Goal: Find specific page/section: Find specific page/section

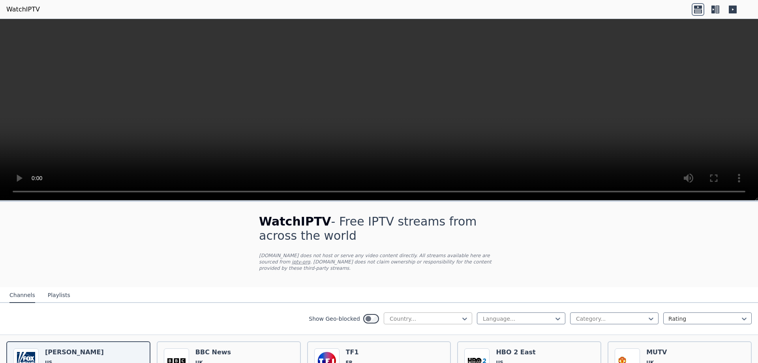
click at [405, 315] on div at bounding box center [425, 319] width 72 height 8
click at [407, 345] on div "[GEOGRAPHIC_DATA]" at bounding box center [428, 352] width 88 height 14
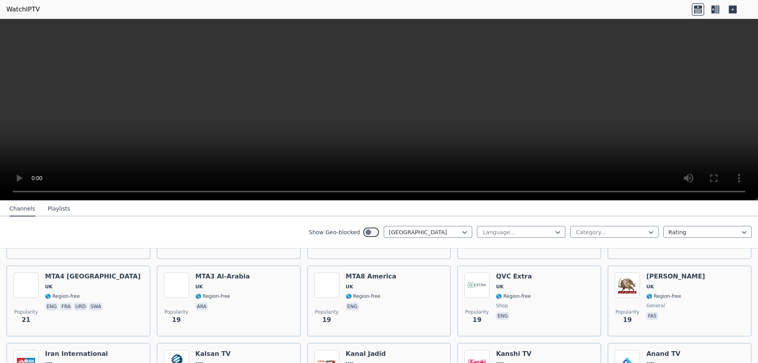
scroll to position [1066, 0]
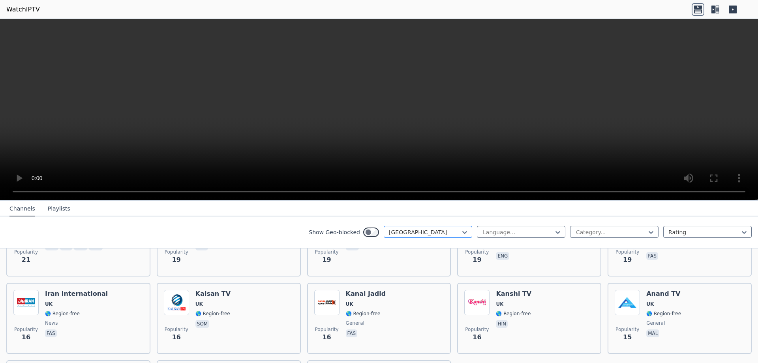
click at [418, 233] on div at bounding box center [425, 232] width 72 height 8
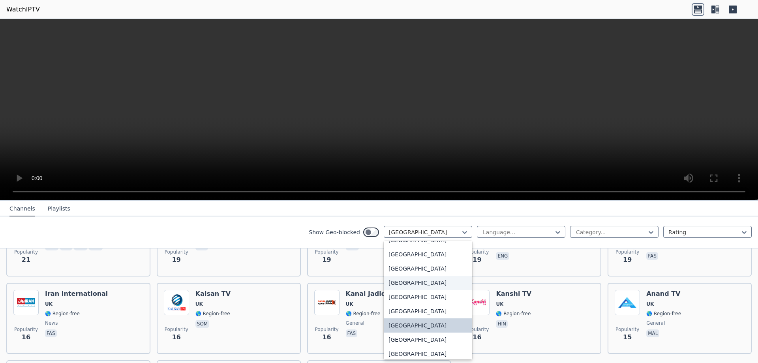
scroll to position [2721, 0]
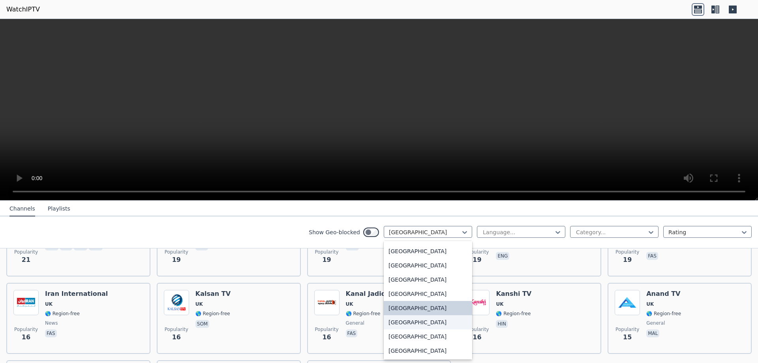
click at [406, 323] on div "[GEOGRAPHIC_DATA]" at bounding box center [428, 322] width 88 height 14
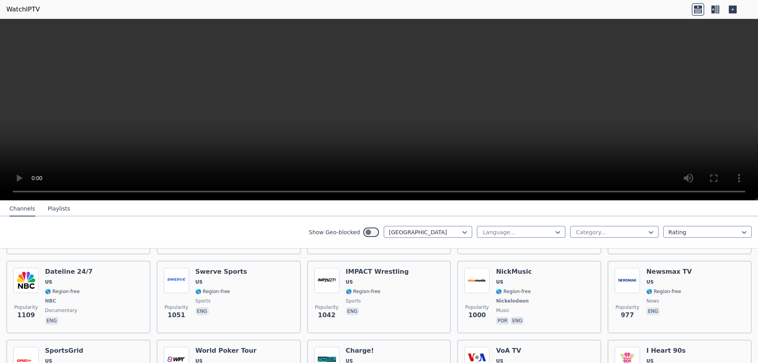
scroll to position [276, 0]
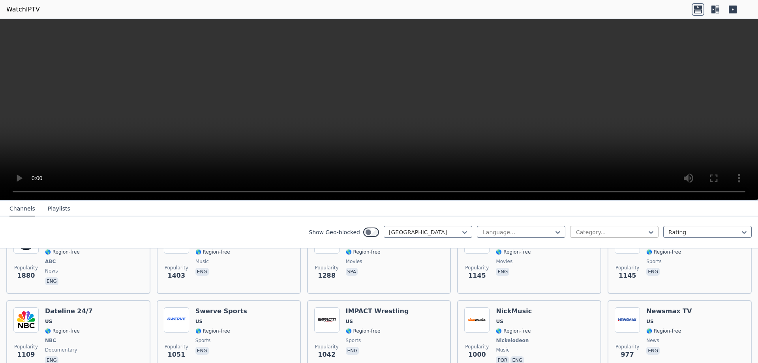
click at [575, 231] on div at bounding box center [611, 232] width 72 height 8
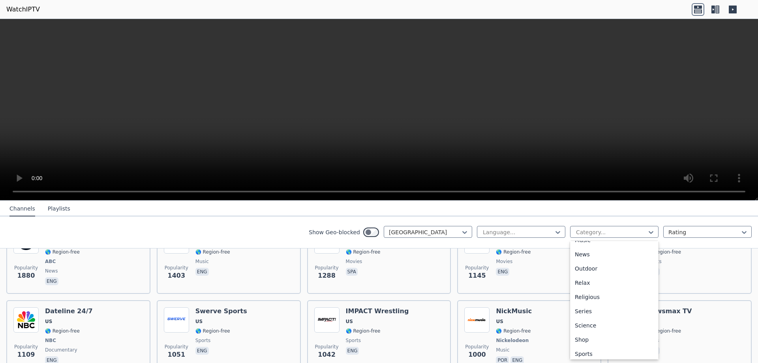
scroll to position [268, 0]
click at [585, 321] on div "Sports" at bounding box center [614, 322] width 88 height 14
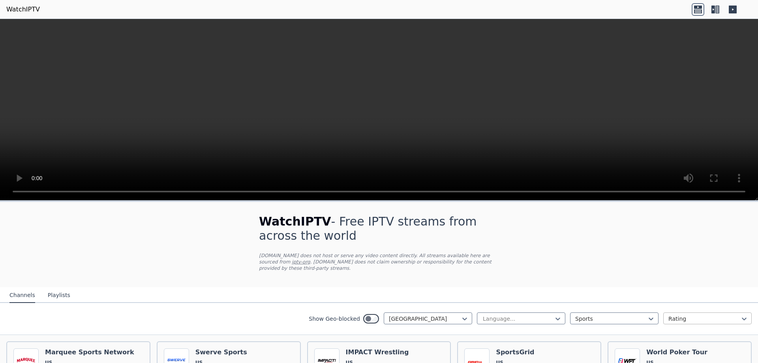
click at [675, 315] on div at bounding box center [704, 319] width 72 height 8
click at [430, 315] on div at bounding box center [425, 319] width 72 height 8
click at [422, 335] on div "[GEOGRAPHIC_DATA]" at bounding box center [428, 341] width 88 height 14
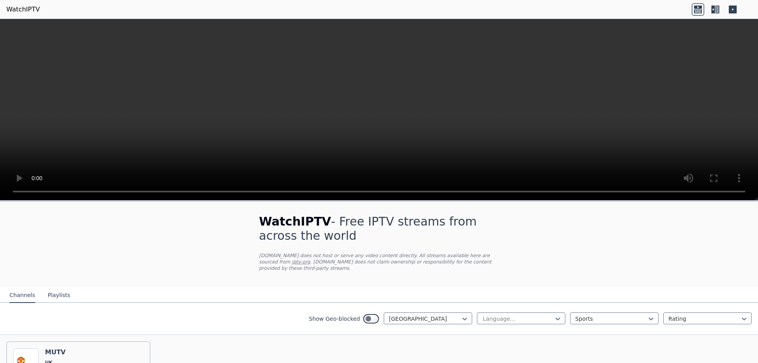
click at [51, 289] on button "Playlists" at bounding box center [59, 295] width 23 height 15
